Goal: Transaction & Acquisition: Purchase product/service

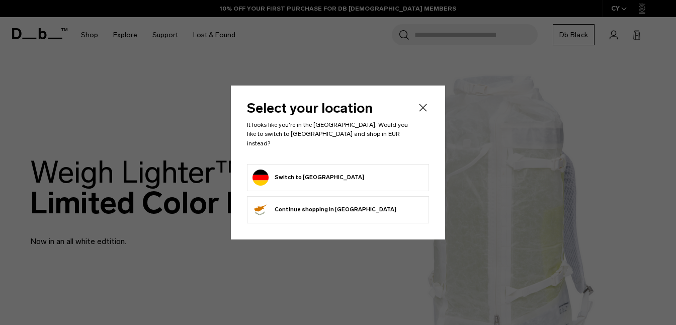
click at [422, 111] on icon "Close" at bounding box center [424, 108] width 8 height 8
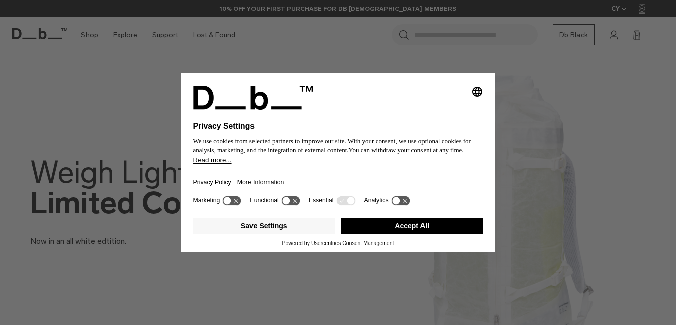
click at [404, 231] on button "Accept All" at bounding box center [412, 226] width 142 height 16
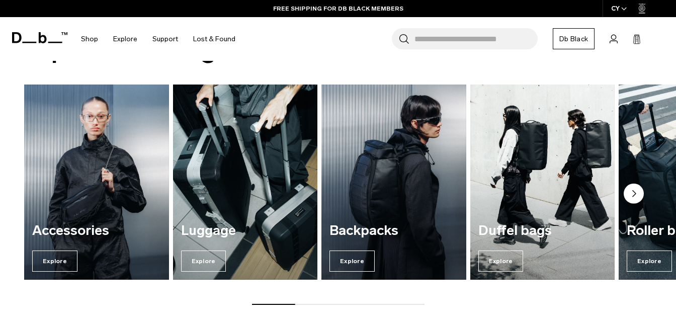
scroll to position [691, 0]
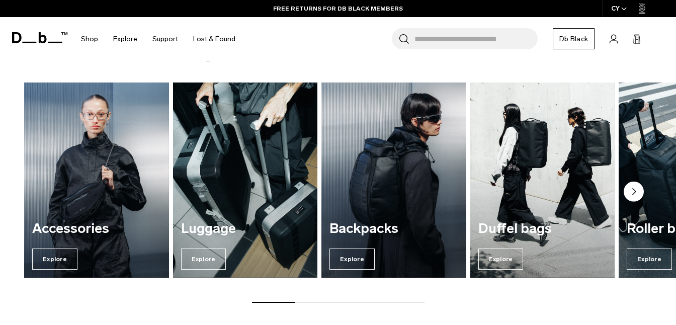
click at [631, 193] on circle "Next slide" at bounding box center [634, 192] width 20 height 20
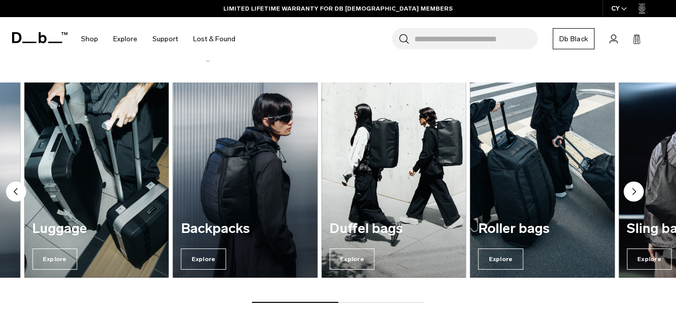
click at [631, 193] on circle "Next slide" at bounding box center [634, 192] width 20 height 20
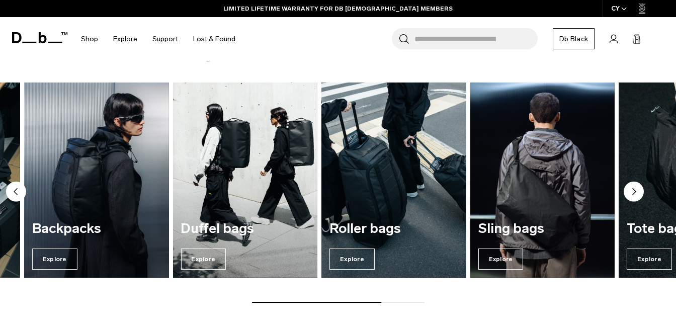
click at [631, 193] on circle "Next slide" at bounding box center [634, 192] width 20 height 20
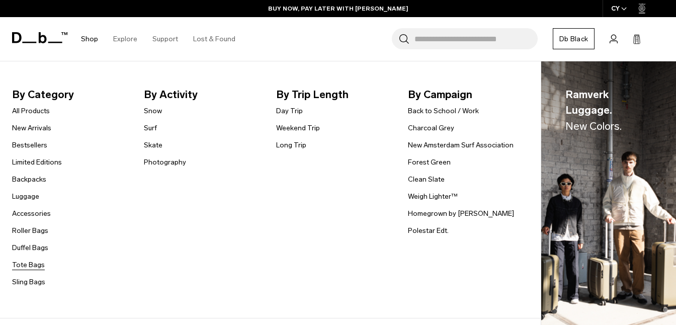
click at [34, 267] on link "Tote Bags" at bounding box center [28, 265] width 33 height 11
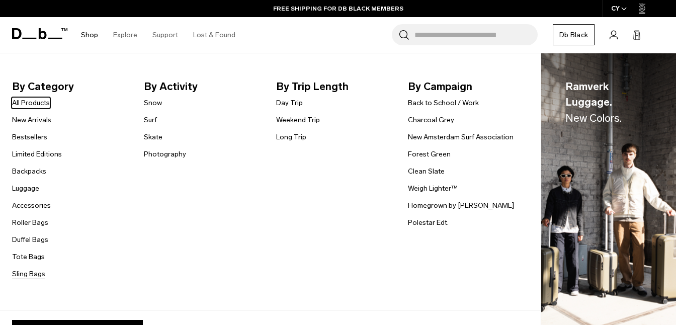
click at [34, 272] on link "Sling Bags" at bounding box center [28, 274] width 33 height 11
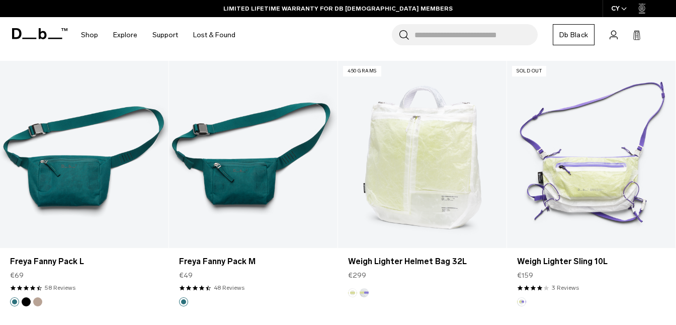
scroll to position [1774, 0]
